Goal: Information Seeking & Learning: Learn about a topic

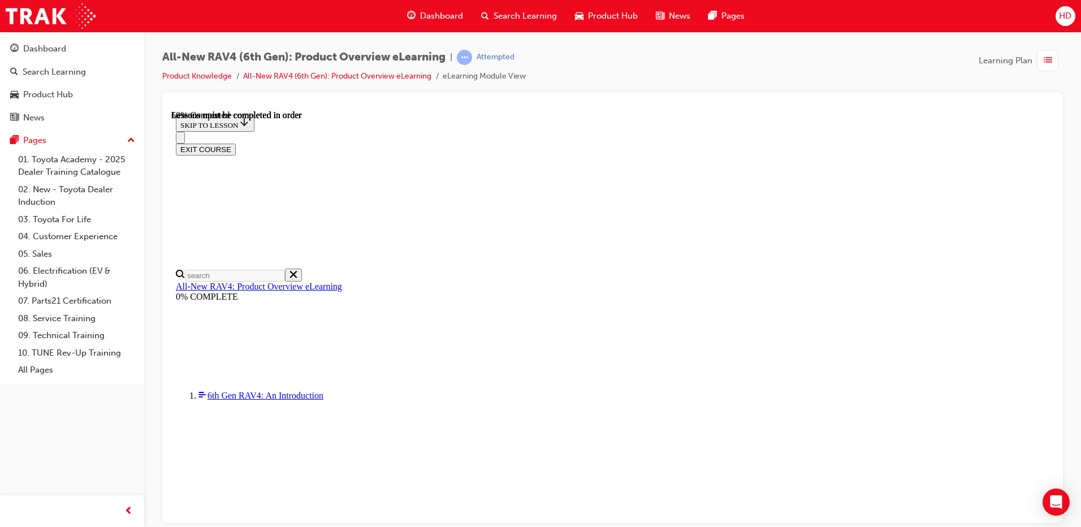
scroll to position [1146, 0]
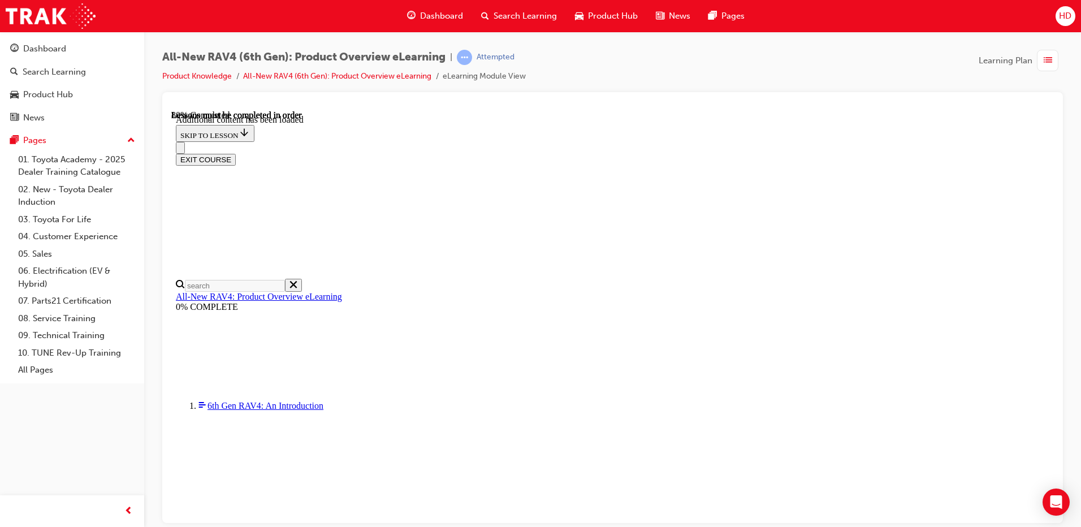
scroll to position [1430, 0]
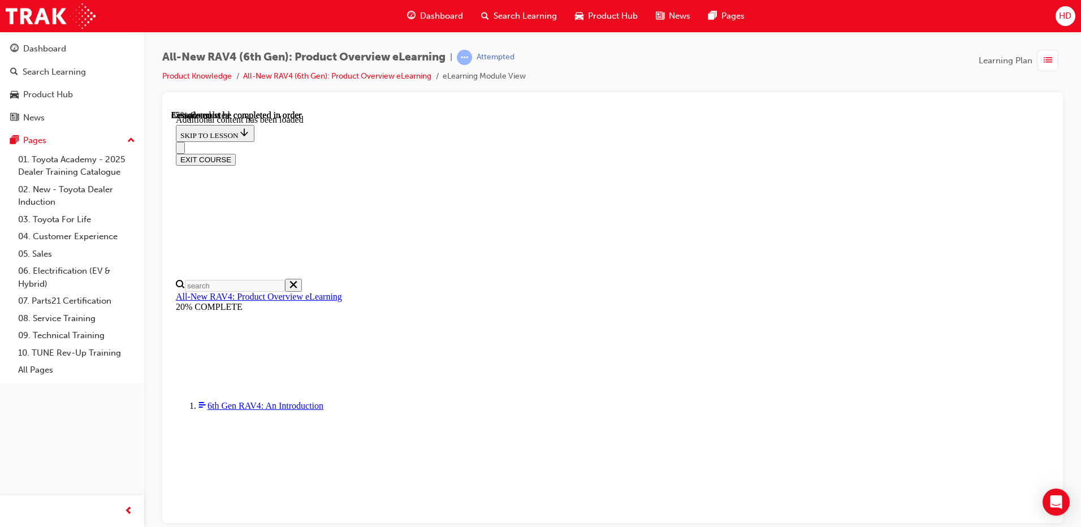
scroll to position [1783, 0]
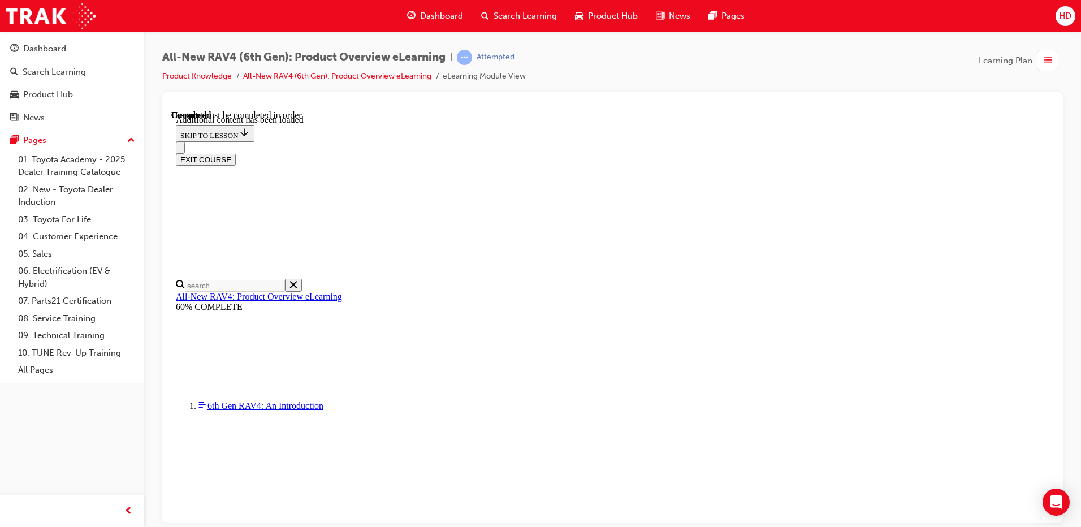
scroll to position [209, 0]
radio input "true"
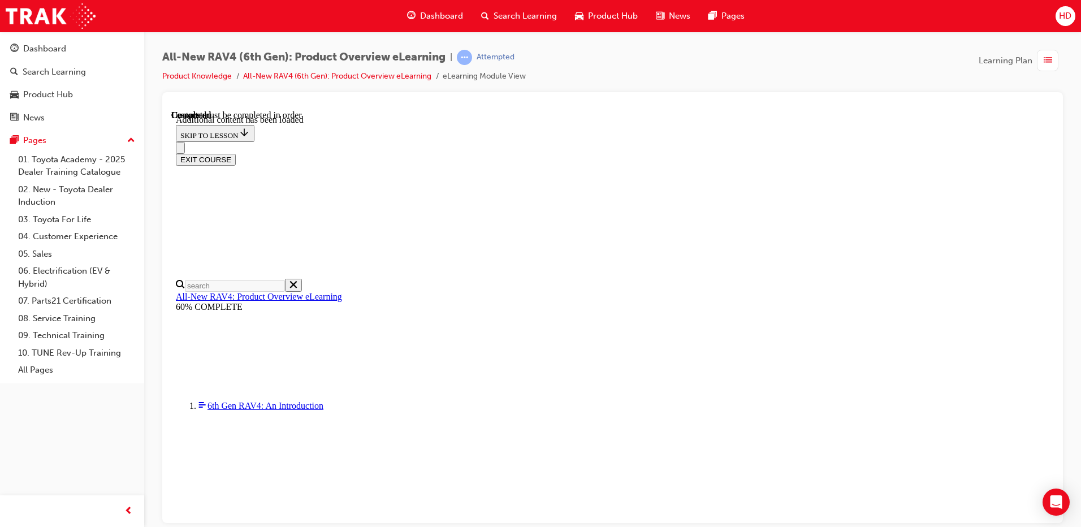
radio input "true"
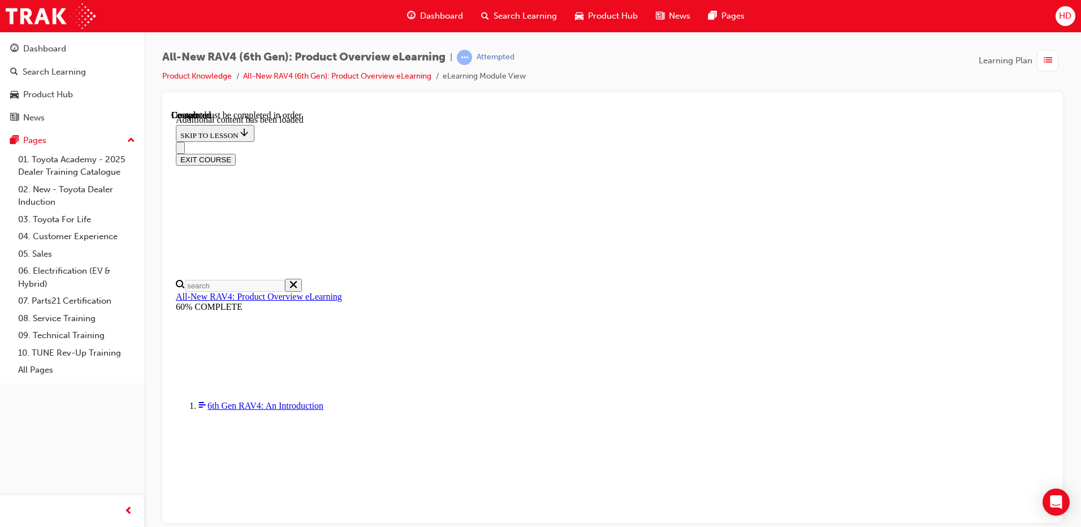
radio input "true"
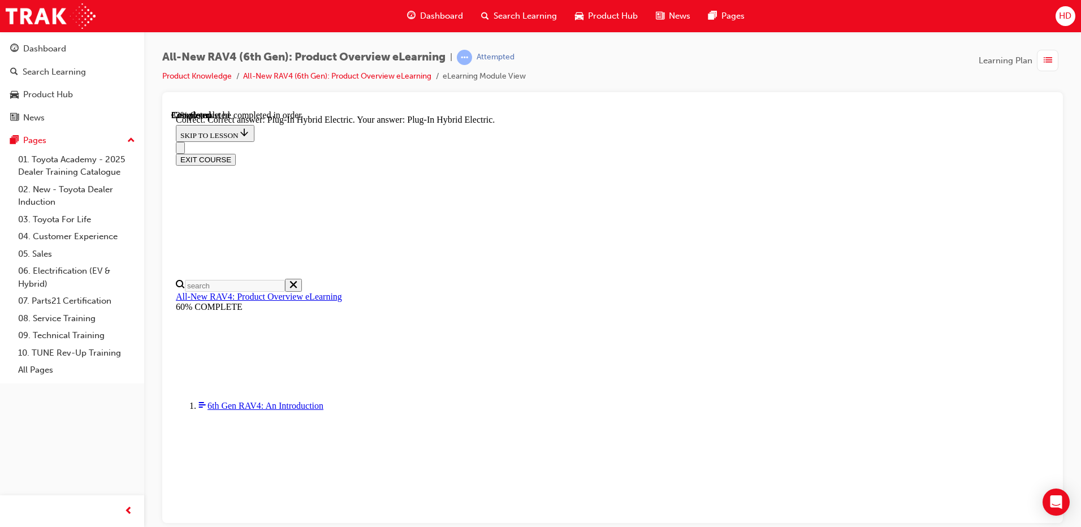
radio input "true"
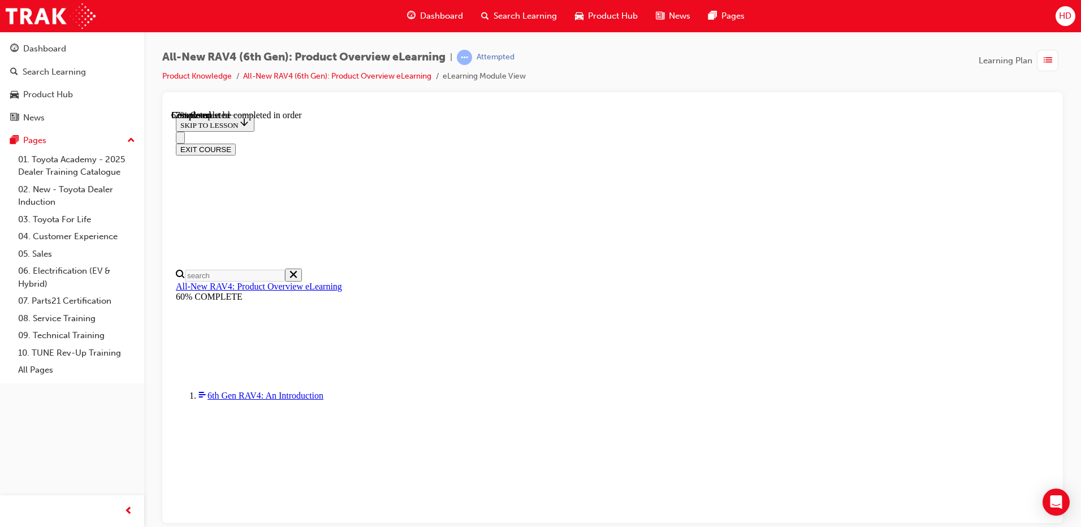
scroll to position [265, 0]
checkbox input "true"
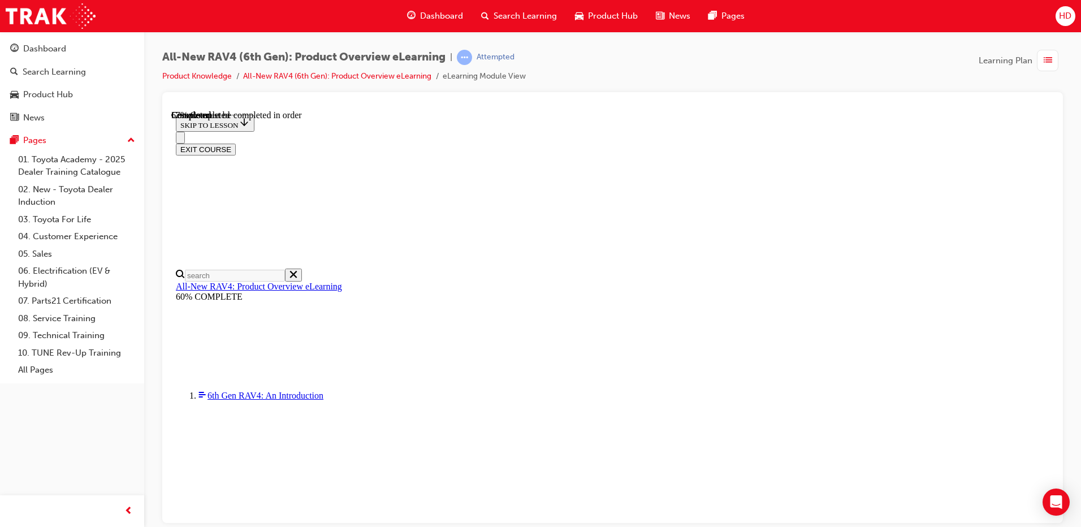
checkbox input "true"
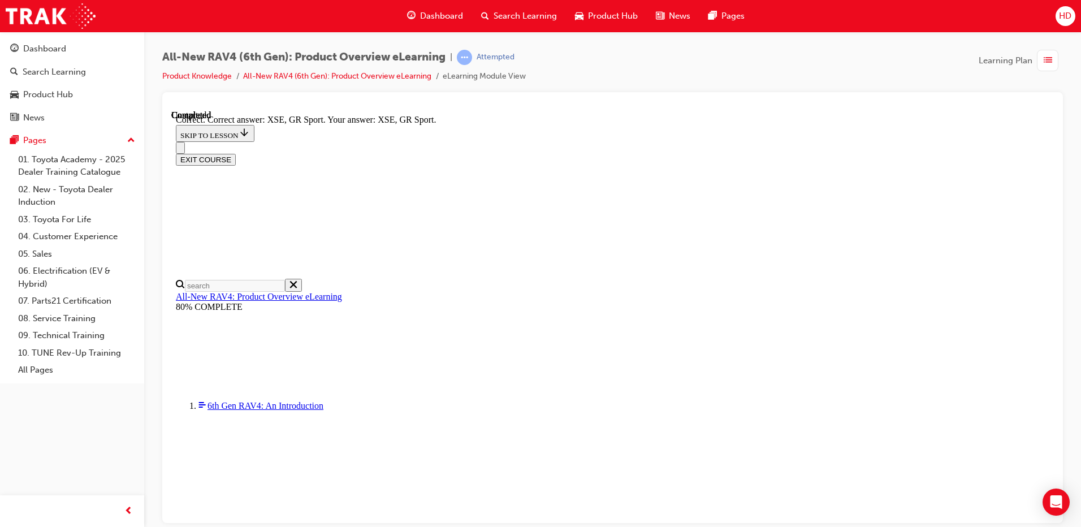
scroll to position [431, 0]
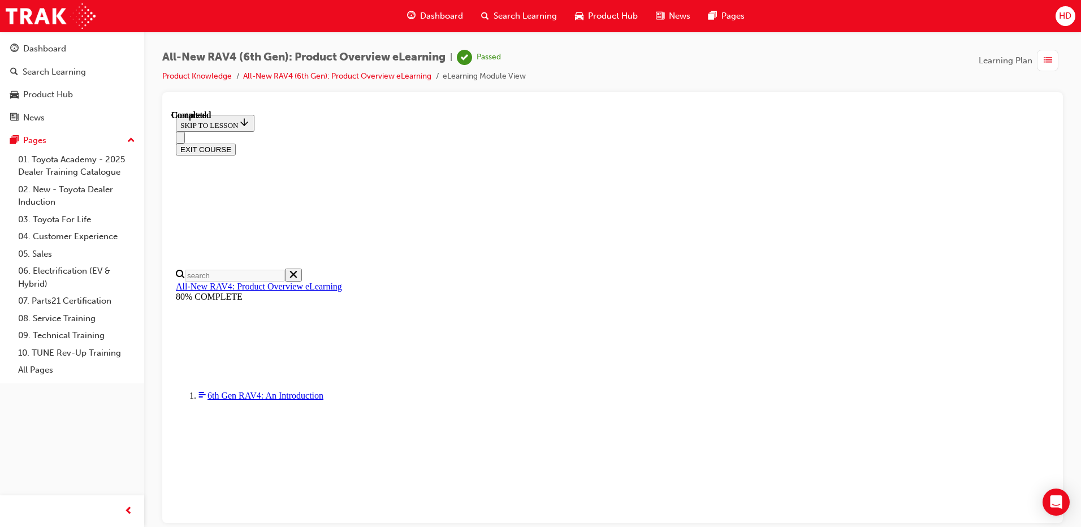
scroll to position [209, 0]
click at [236, 143] on button "EXIT COURSE" at bounding box center [206, 149] width 60 height 12
